Goal: Task Accomplishment & Management: Use online tool/utility

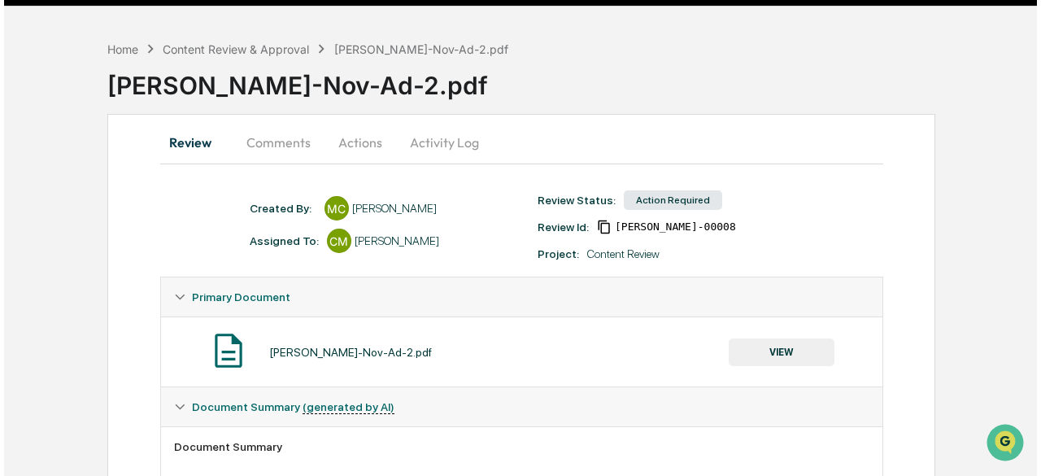
scroll to position [35, 0]
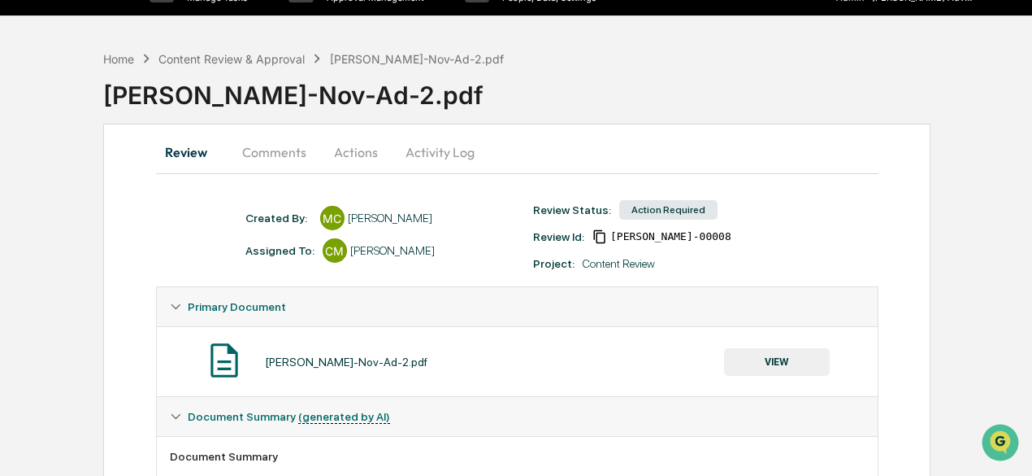
click at [354, 158] on button "Actions" at bounding box center [355, 152] width 73 height 39
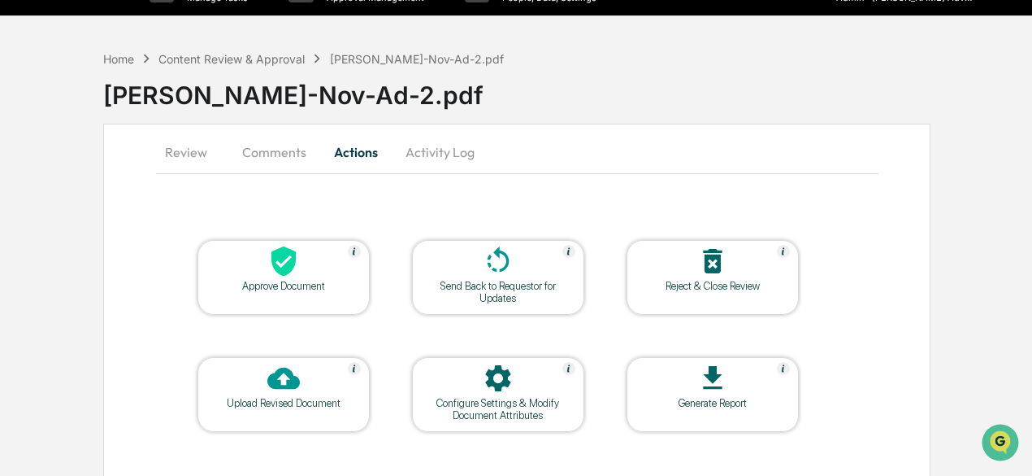
click at [293, 284] on div "Approve Document" at bounding box center [284, 286] width 146 height 12
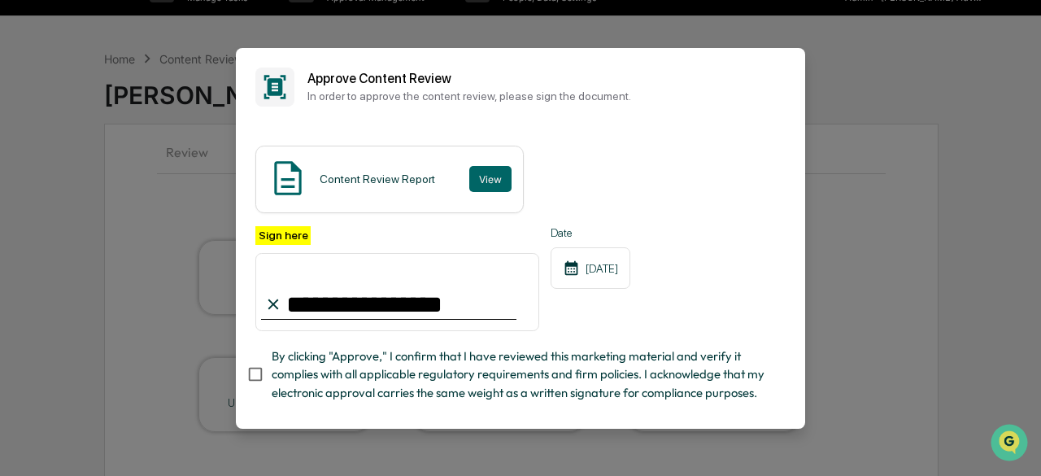
type input "**********"
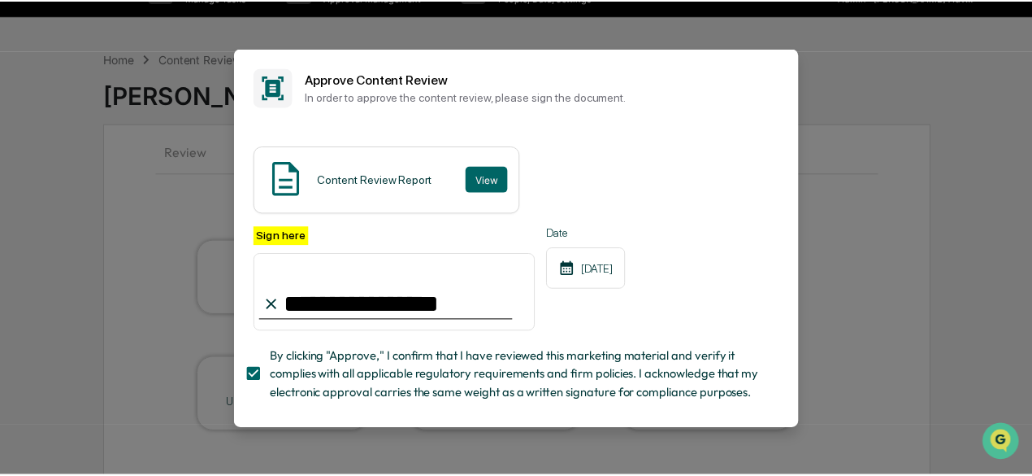
scroll to position [104, 0]
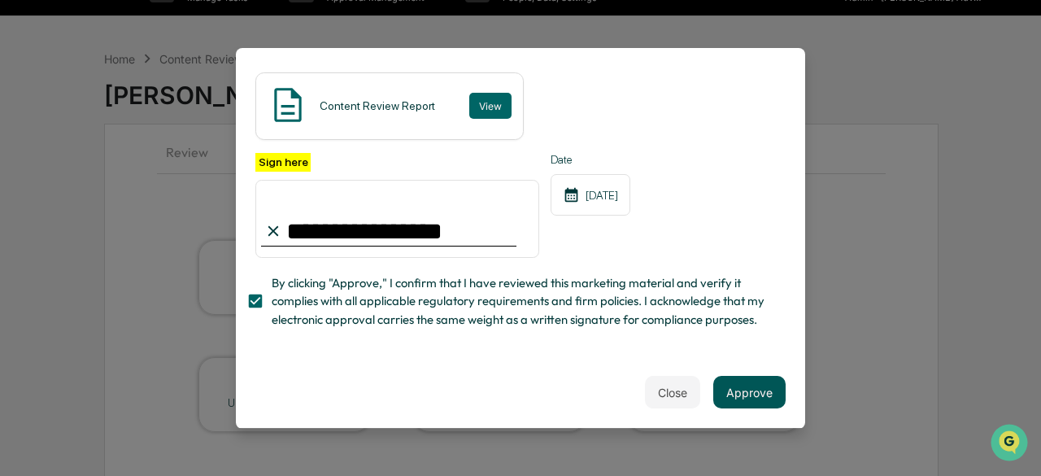
click at [737, 396] on button "Approve" at bounding box center [749, 392] width 72 height 33
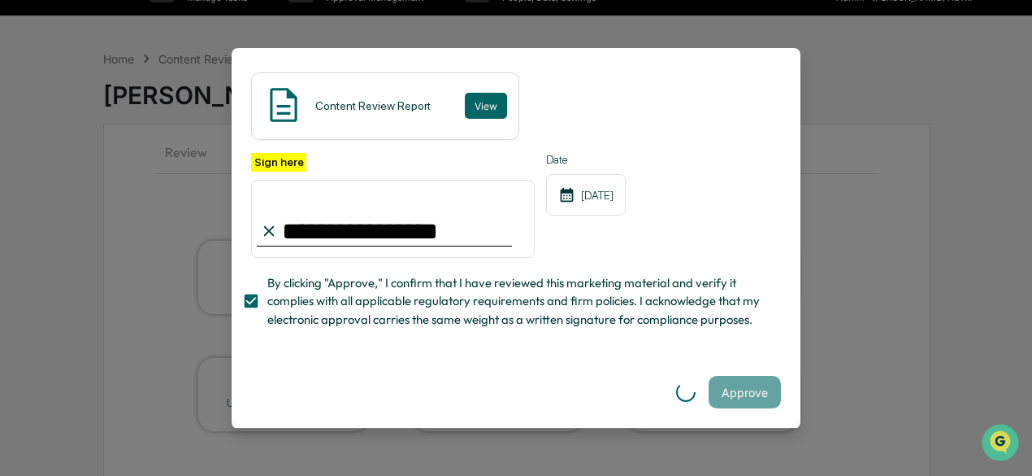
scroll to position [0, 0]
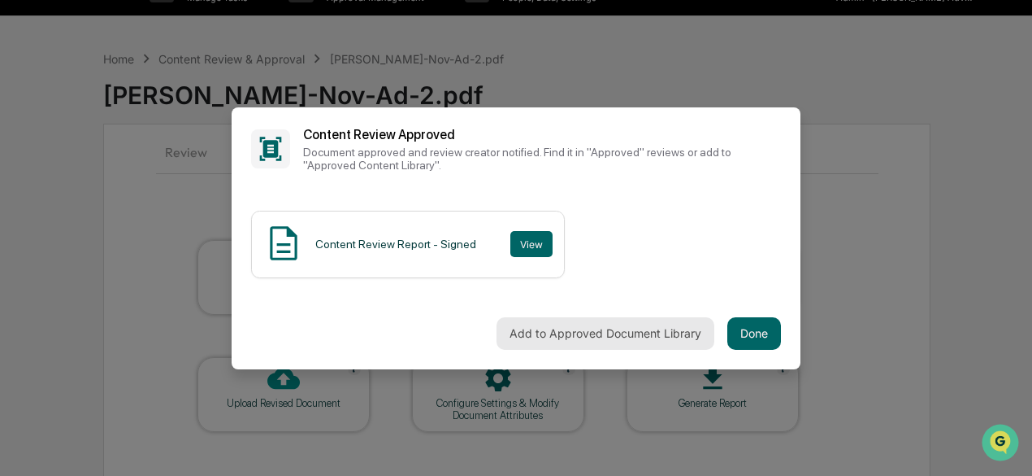
click at [567, 334] on button "Add to Approved Document Library" at bounding box center [606, 333] width 218 height 33
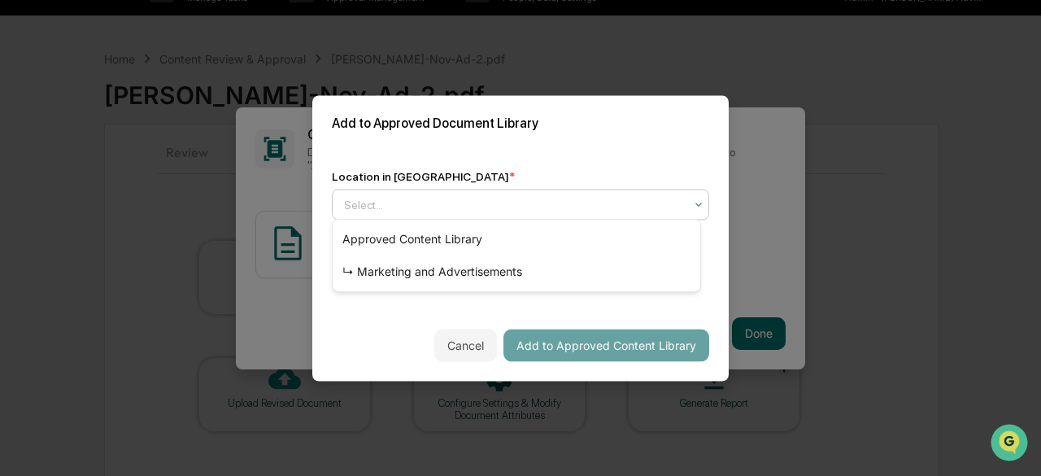
click at [682, 206] on div "Select..." at bounding box center [514, 204] width 356 height 23
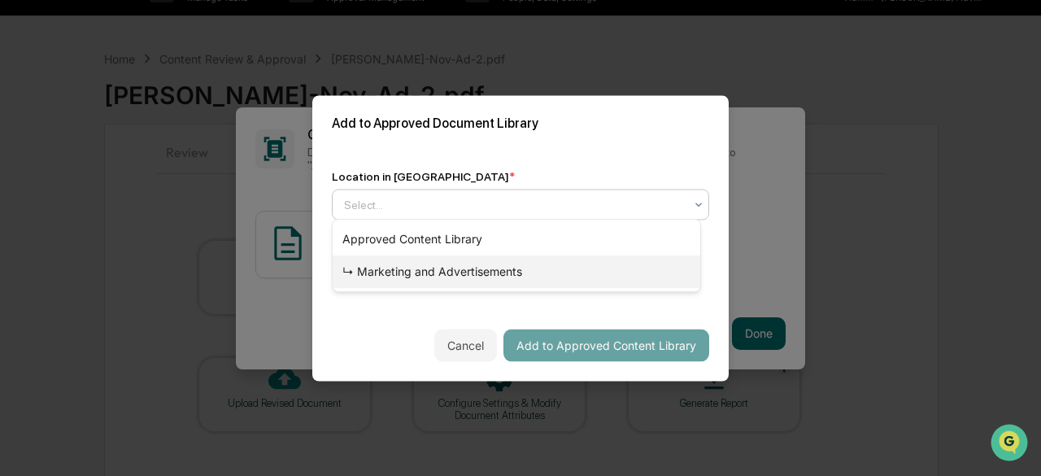
click at [554, 267] on div "↳ Marketing and Advertisements" at bounding box center [515, 271] width 367 height 33
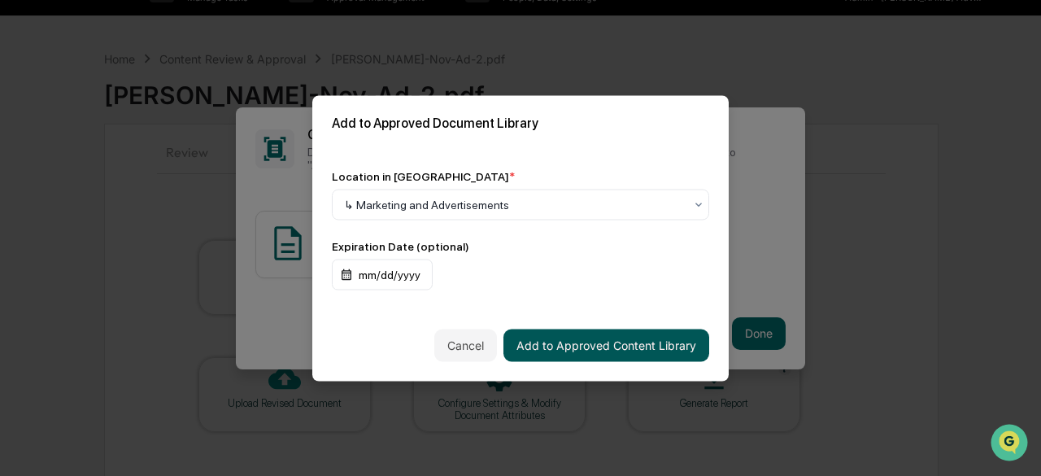
click at [577, 345] on button "Add to Approved Content Library" at bounding box center [606, 344] width 206 height 33
